Goal: Task Accomplishment & Management: Manage account settings

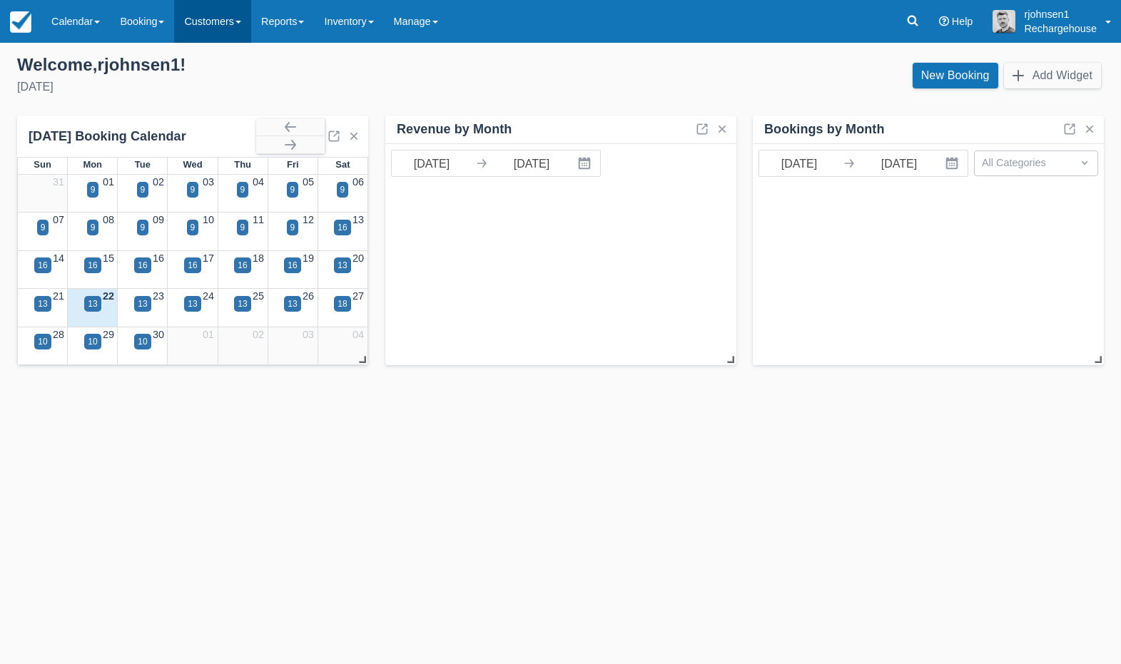
click at [233, 24] on link "Customers" at bounding box center [212, 21] width 77 height 43
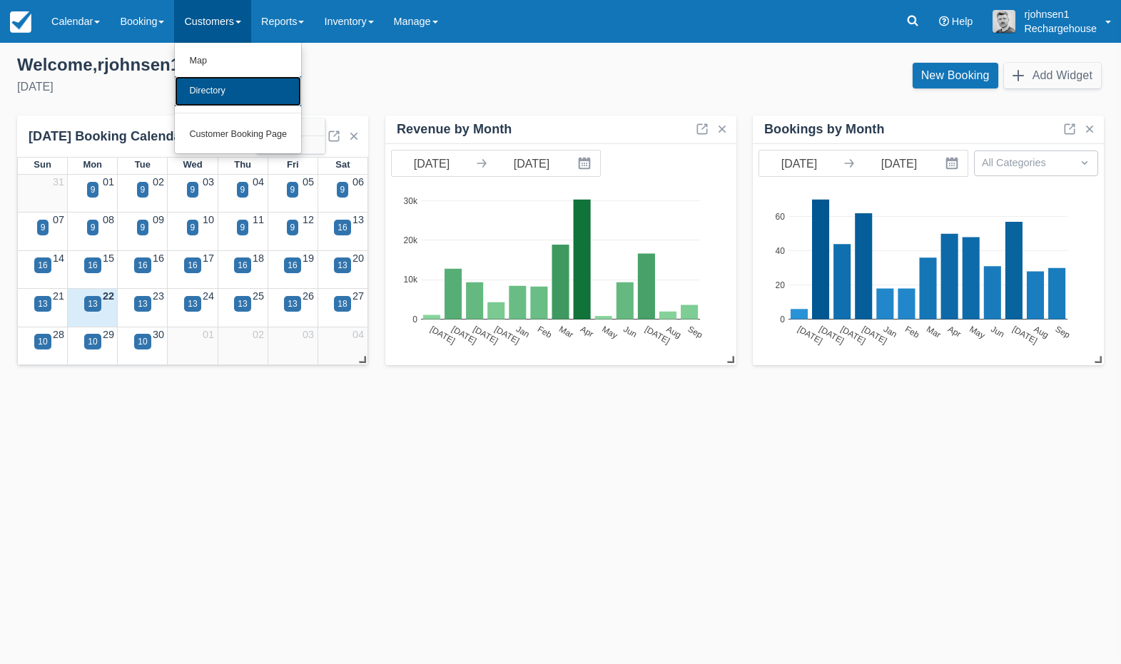
click at [242, 87] on link "Directory" at bounding box center [238, 91] width 126 height 30
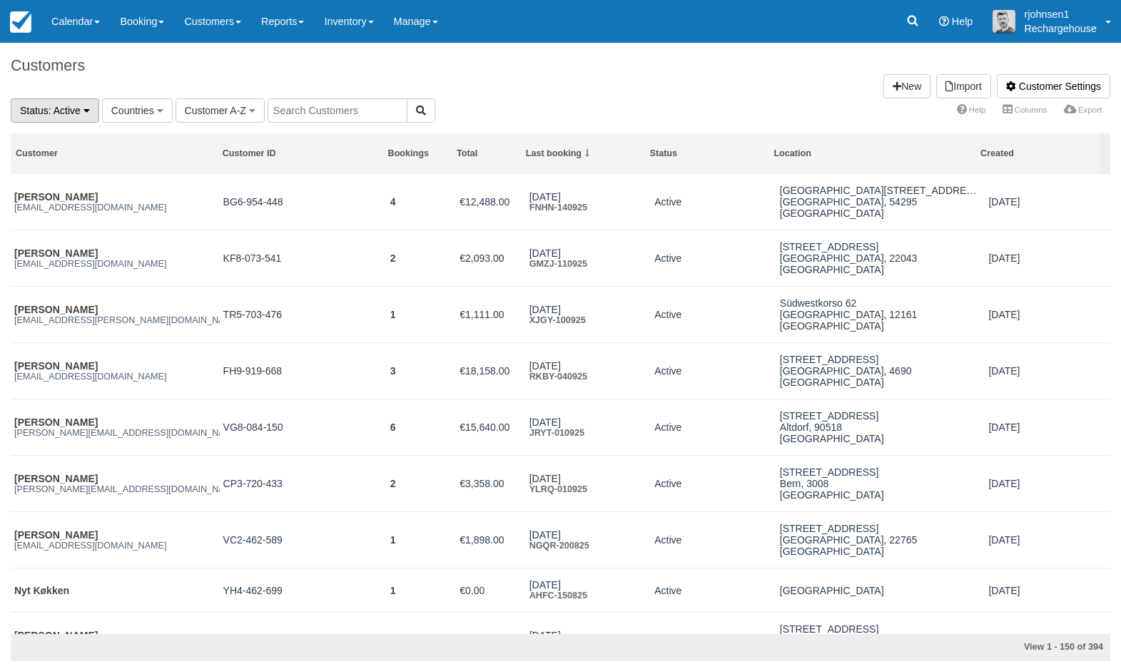
click at [88, 113] on icon "button" at bounding box center [86, 111] width 6 height 10
click at [322, 114] on input "text" at bounding box center [337, 110] width 140 height 24
paste input "[PERSON_NAME][EMAIL_ADDRESS][DOMAIN_NAME]"
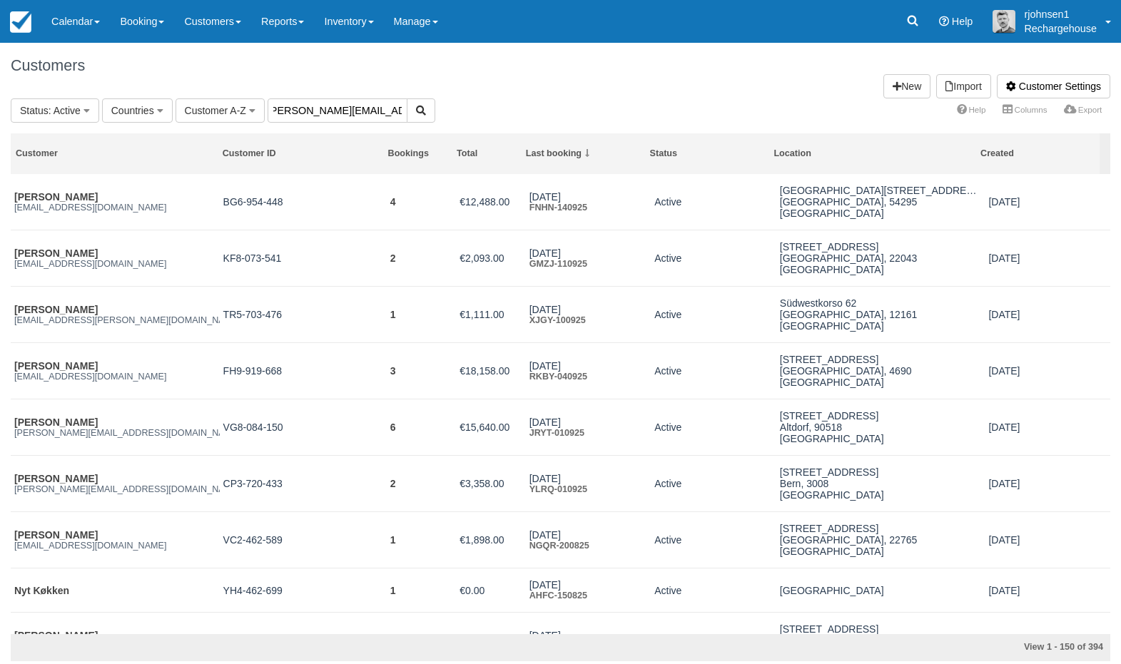
type input "[PERSON_NAME][EMAIL_ADDRESS][DOMAIN_NAME]"
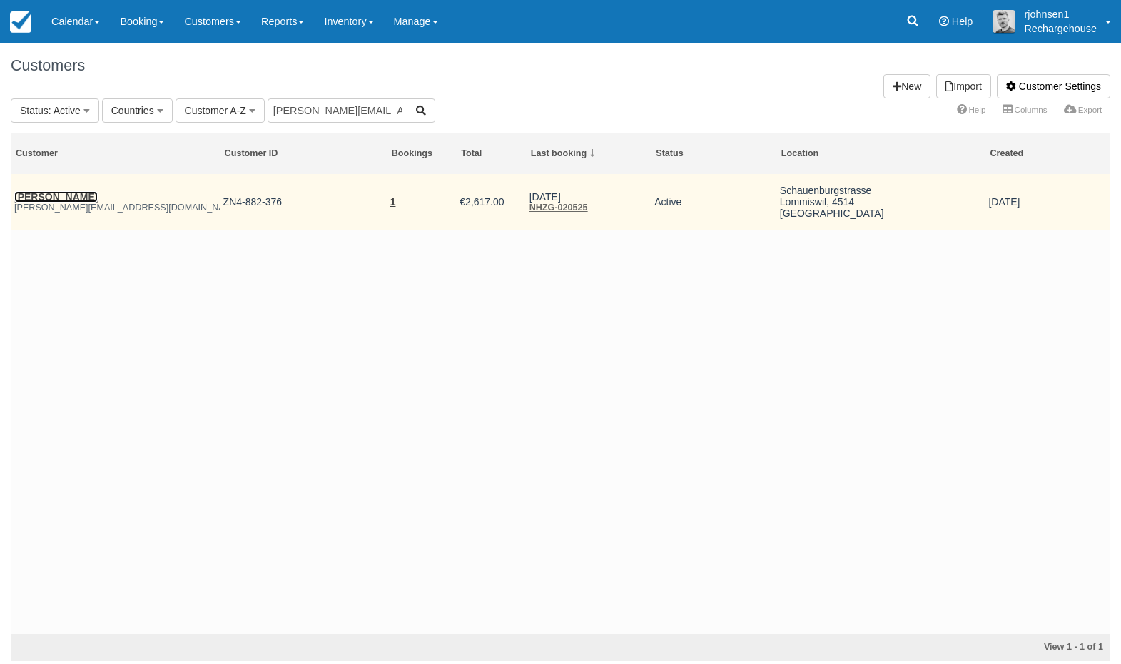
click at [49, 196] on link "[PERSON_NAME]" at bounding box center [55, 196] width 83 height 11
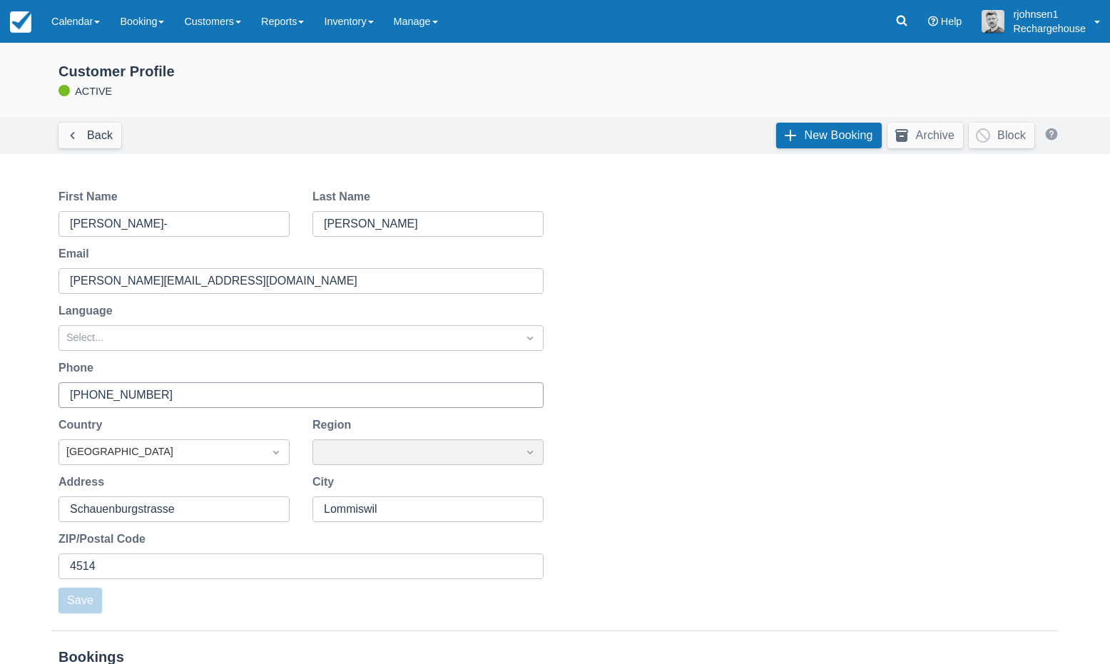
scroll to position [156, 0]
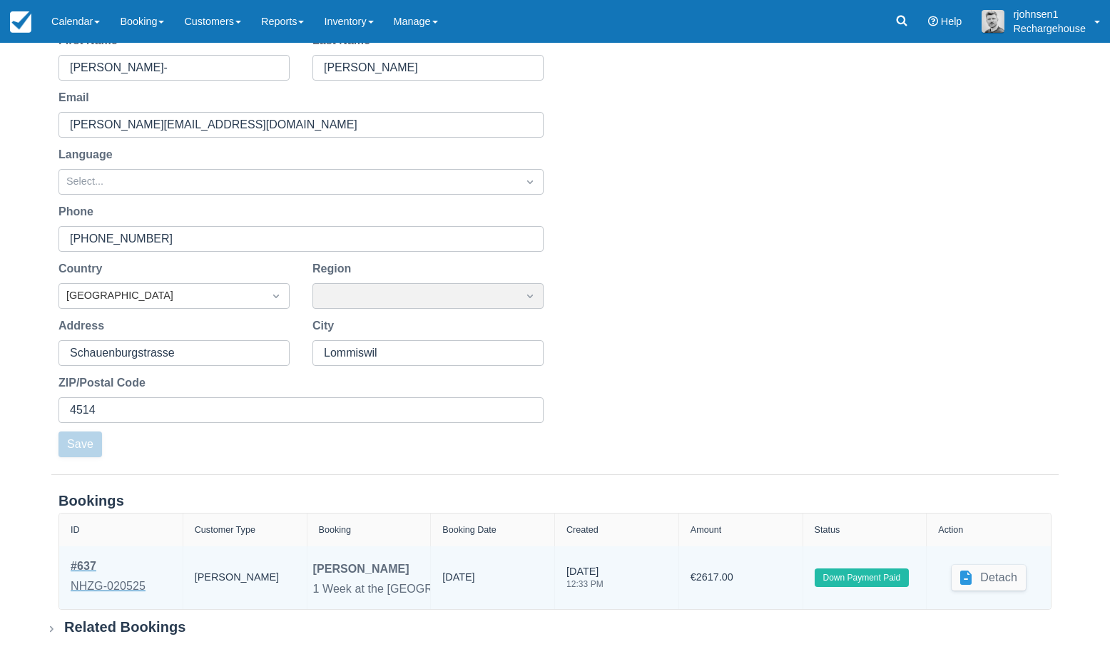
click at [133, 586] on div "NHZG-020525" at bounding box center [108, 586] width 75 height 17
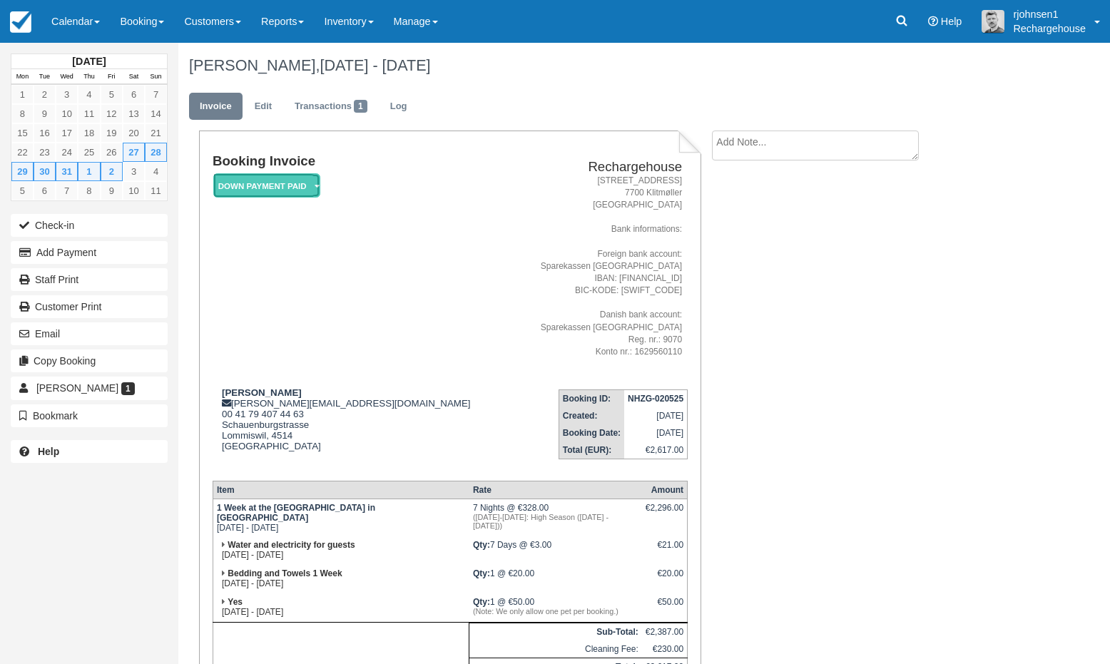
click at [302, 185] on em "Down Payment Paid" at bounding box center [266, 185] width 107 height 25
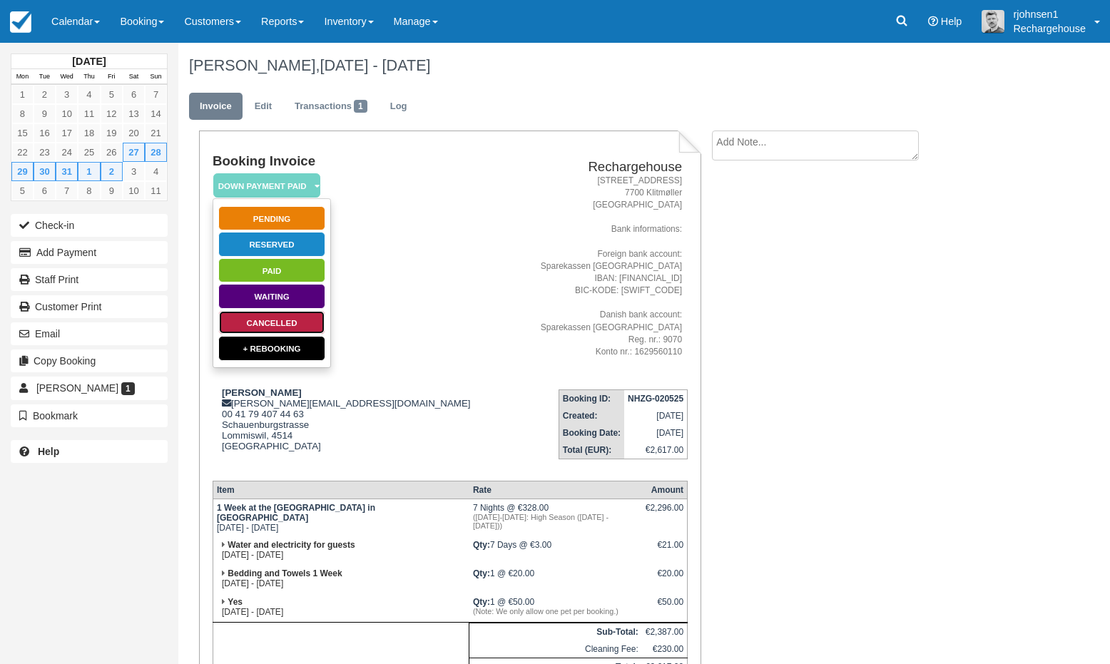
click at [291, 322] on link "Cancelled" at bounding box center [271, 322] width 107 height 25
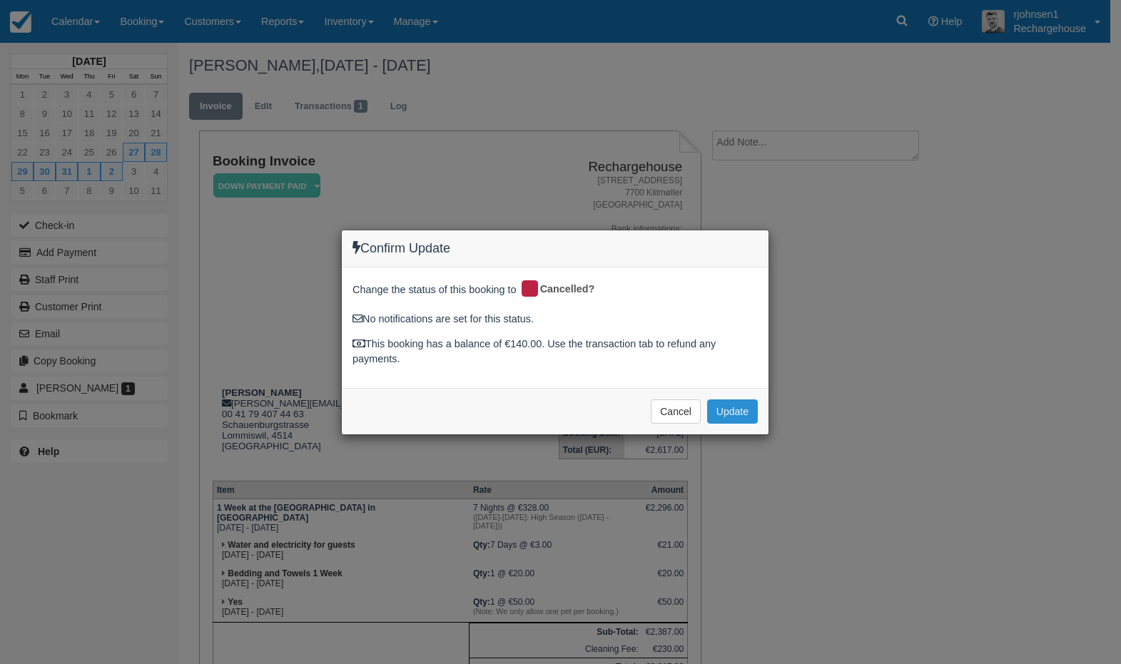
click at [739, 413] on button "Update" at bounding box center [732, 411] width 51 height 24
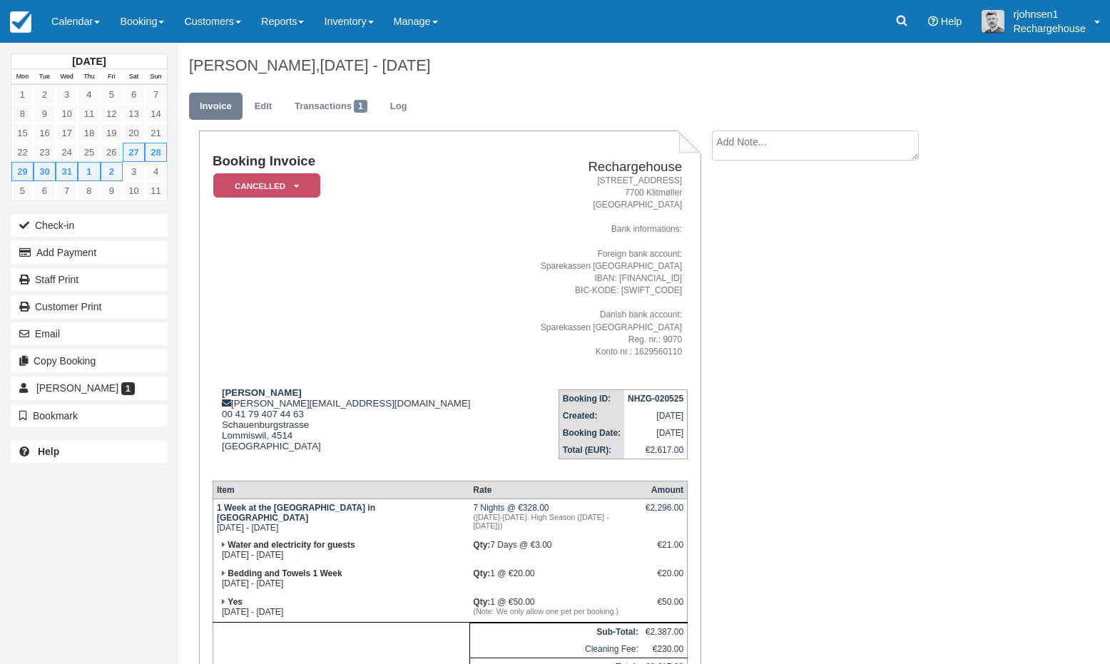
scroll to position [1, 0]
click at [94, 22] on link "Calendar" at bounding box center [75, 21] width 68 height 43
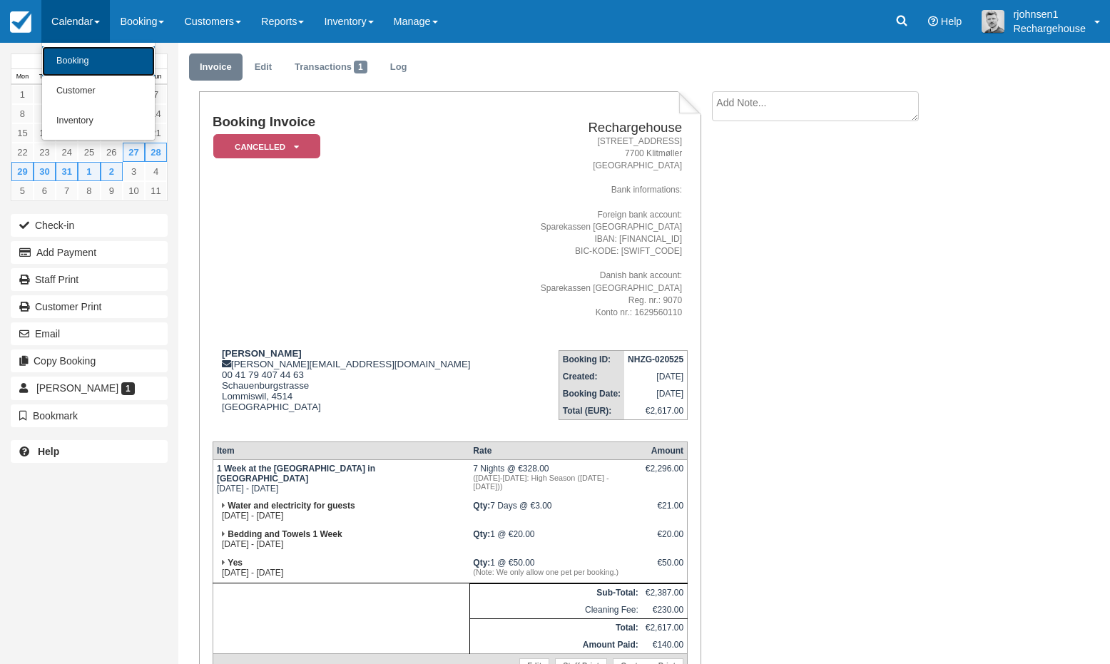
click at [98, 60] on link "Booking" at bounding box center [98, 61] width 113 height 30
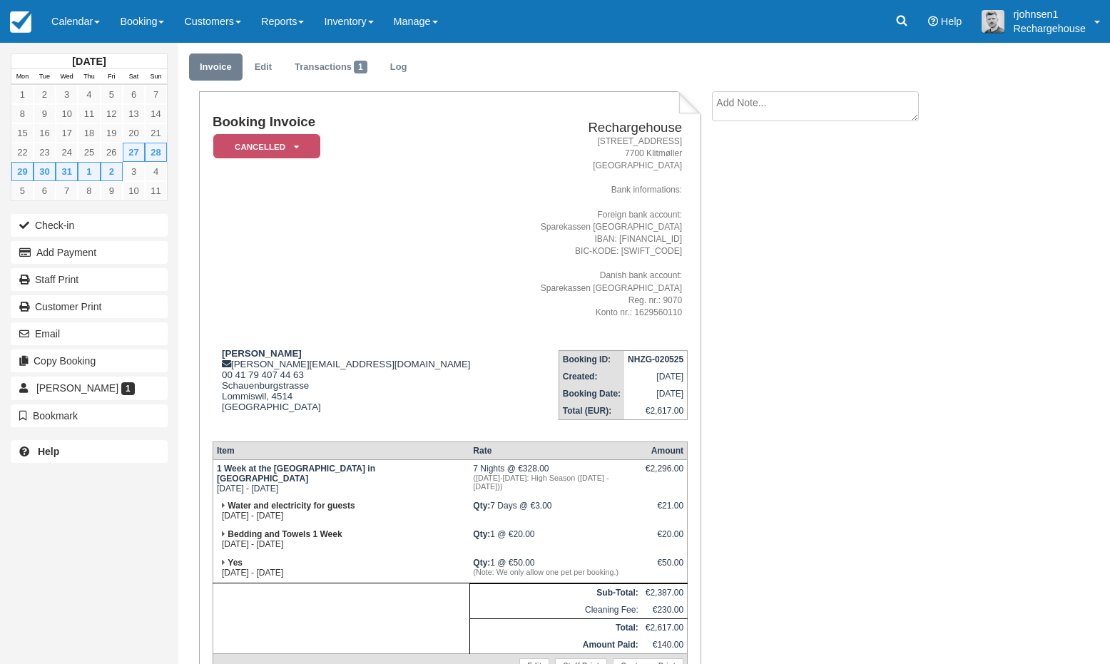
scroll to position [65, 0]
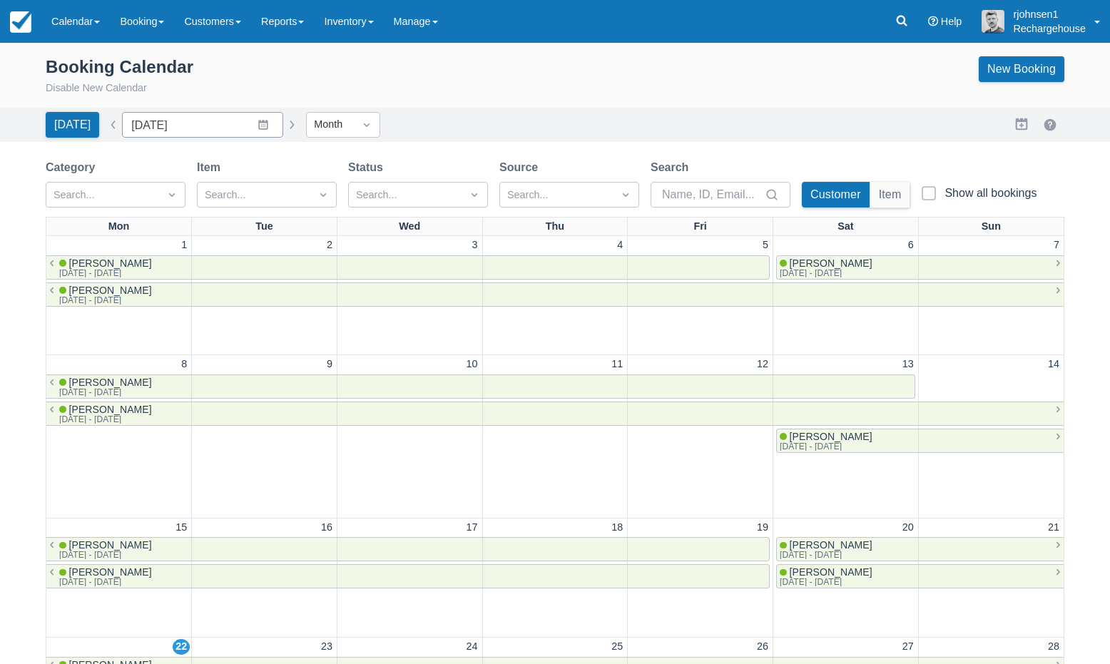
scroll to position [20, 0]
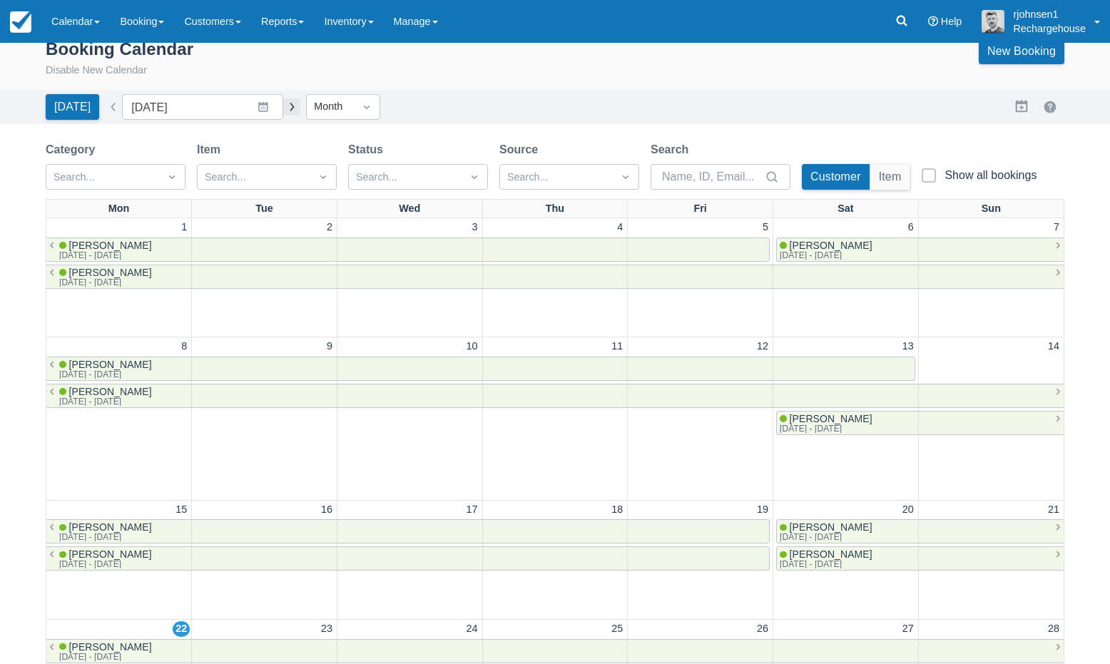
click at [283, 106] on button "button" at bounding box center [291, 106] width 17 height 17
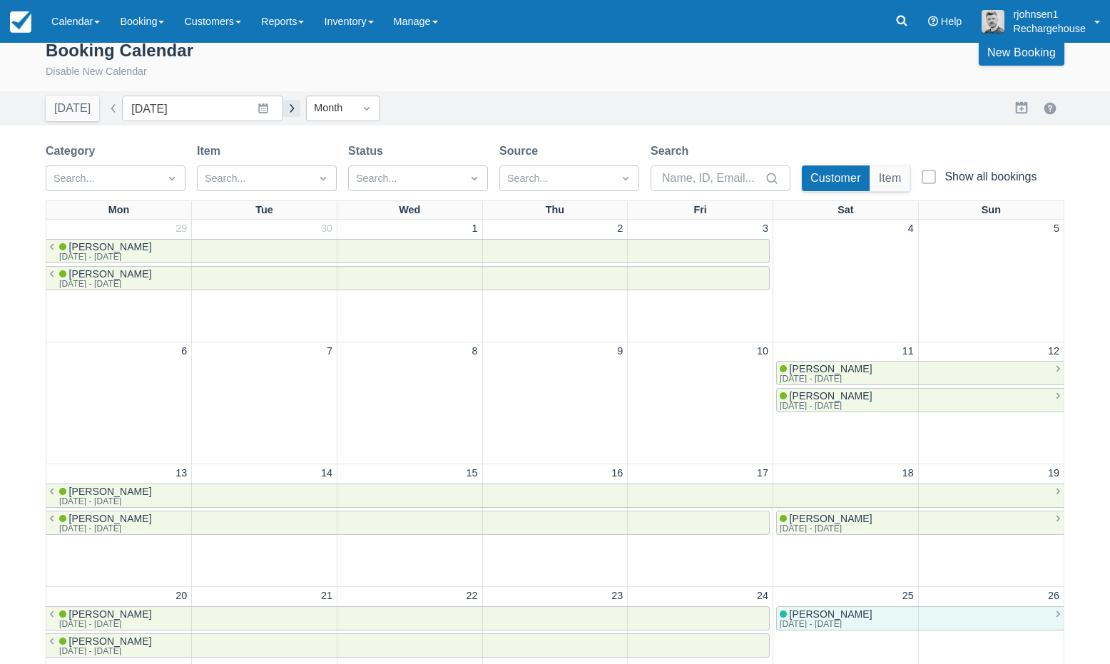
click at [283, 106] on button "button" at bounding box center [291, 108] width 17 height 17
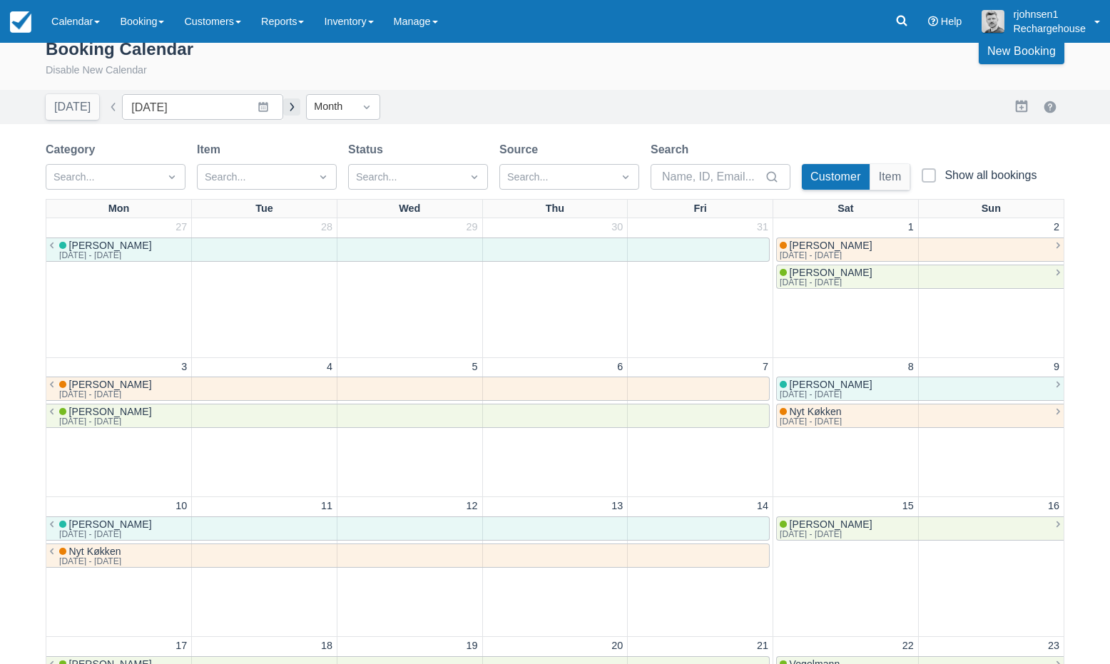
click at [283, 106] on button "button" at bounding box center [291, 106] width 17 height 17
type input "December 2025"
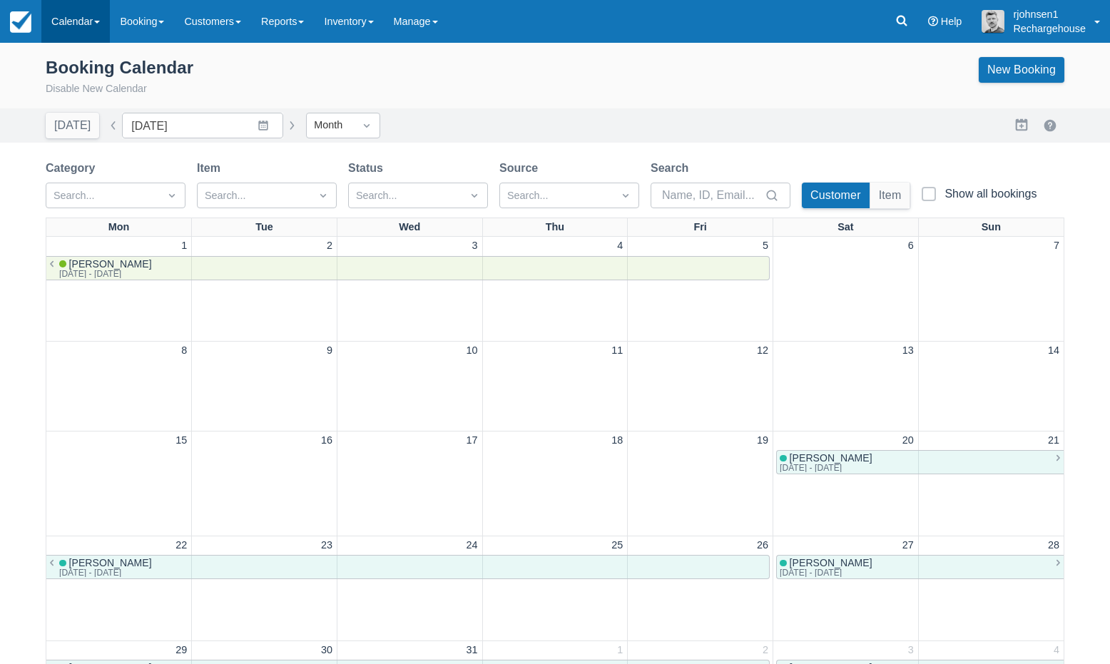
click at [97, 29] on link "Calendar" at bounding box center [75, 21] width 68 height 43
click at [91, 99] on link "Customer" at bounding box center [98, 91] width 113 height 30
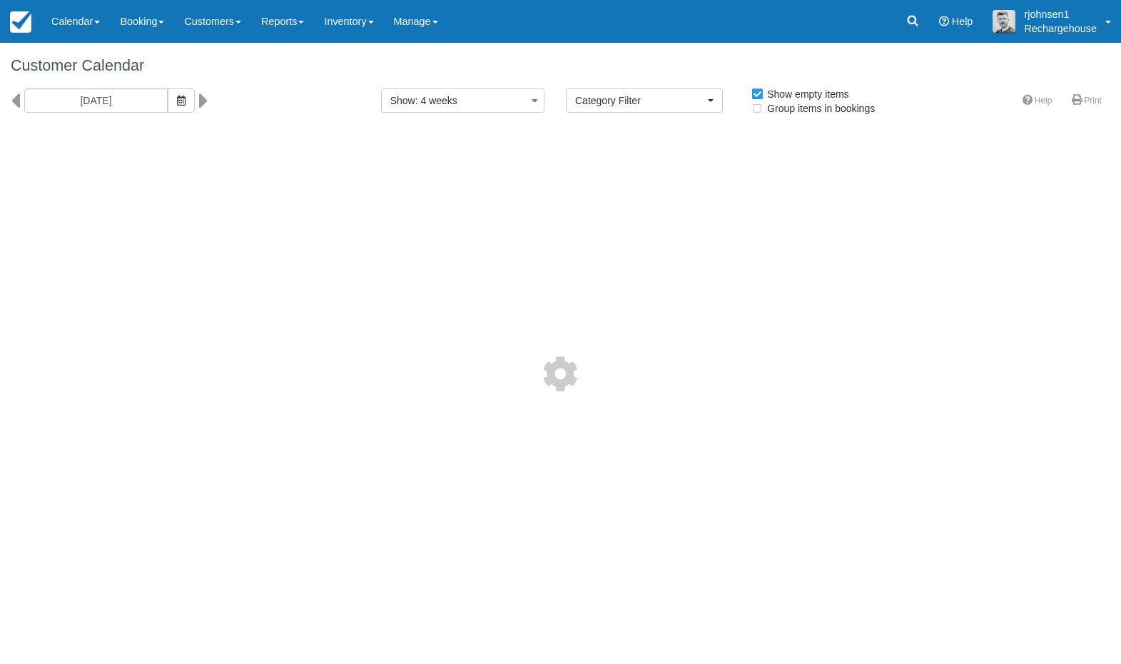
select select
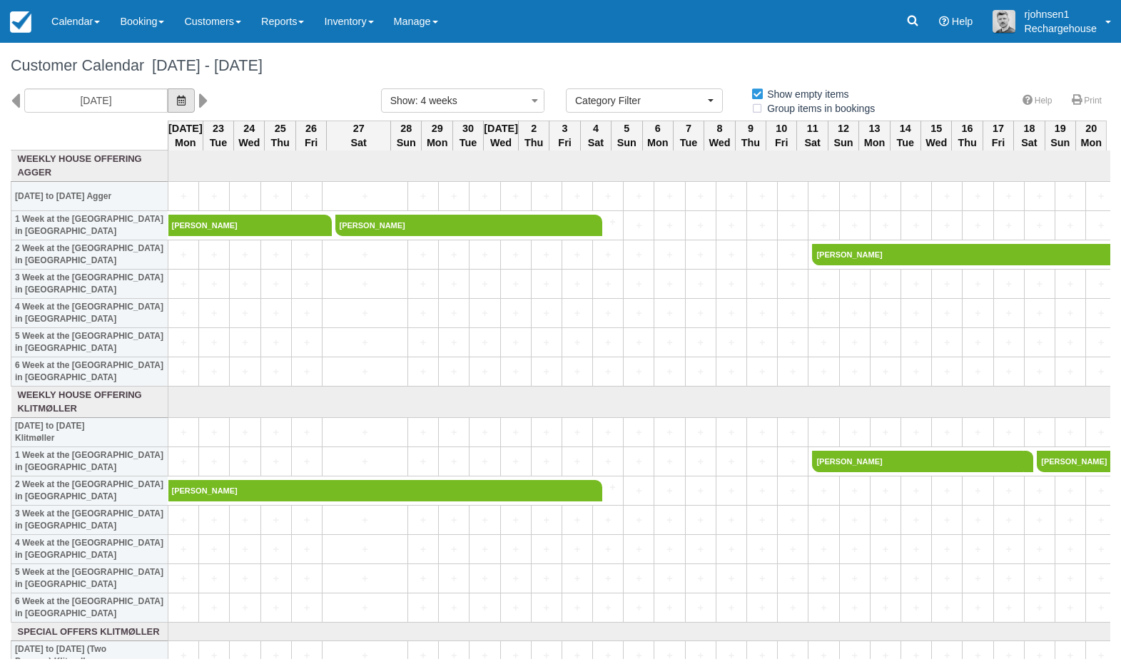
click at [177, 98] on icon "button" at bounding box center [181, 101] width 9 height 10
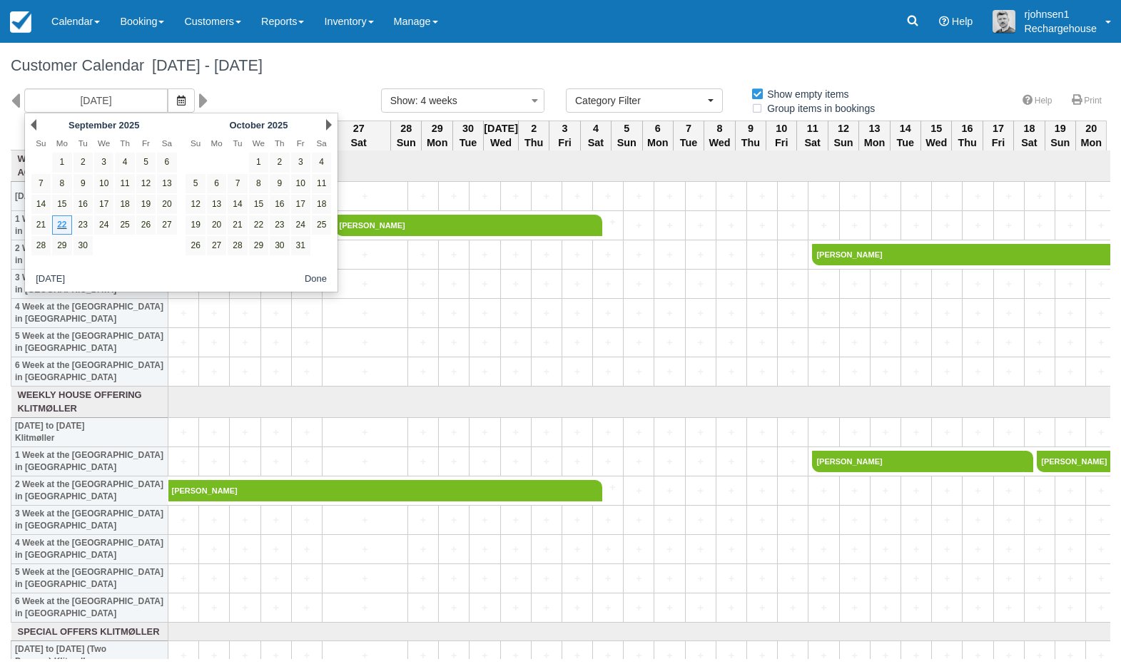
click at [325, 124] on div "Next [DATE]" at bounding box center [258, 125] width 155 height 20
click at [329, 124] on link "Next" at bounding box center [329, 124] width 6 height 11
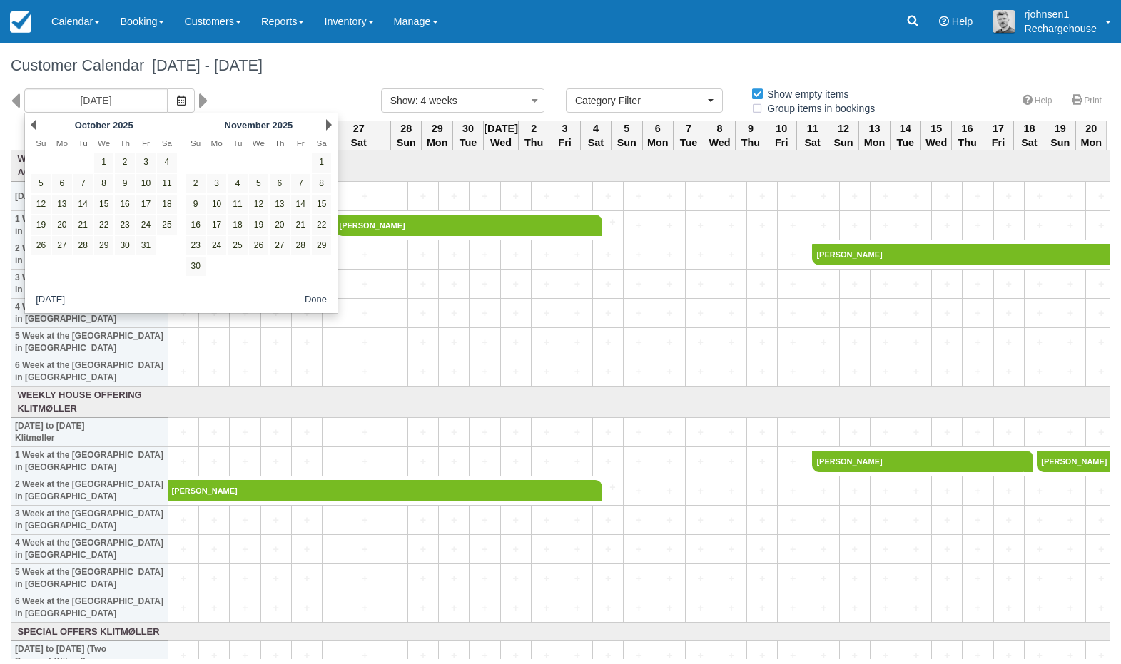
click at [329, 124] on link "Next" at bounding box center [329, 124] width 6 height 11
click at [322, 228] on link "27" at bounding box center [321, 224] width 19 height 19
type input "[DATE]"
